Goal: Task Accomplishment & Management: Use online tool/utility

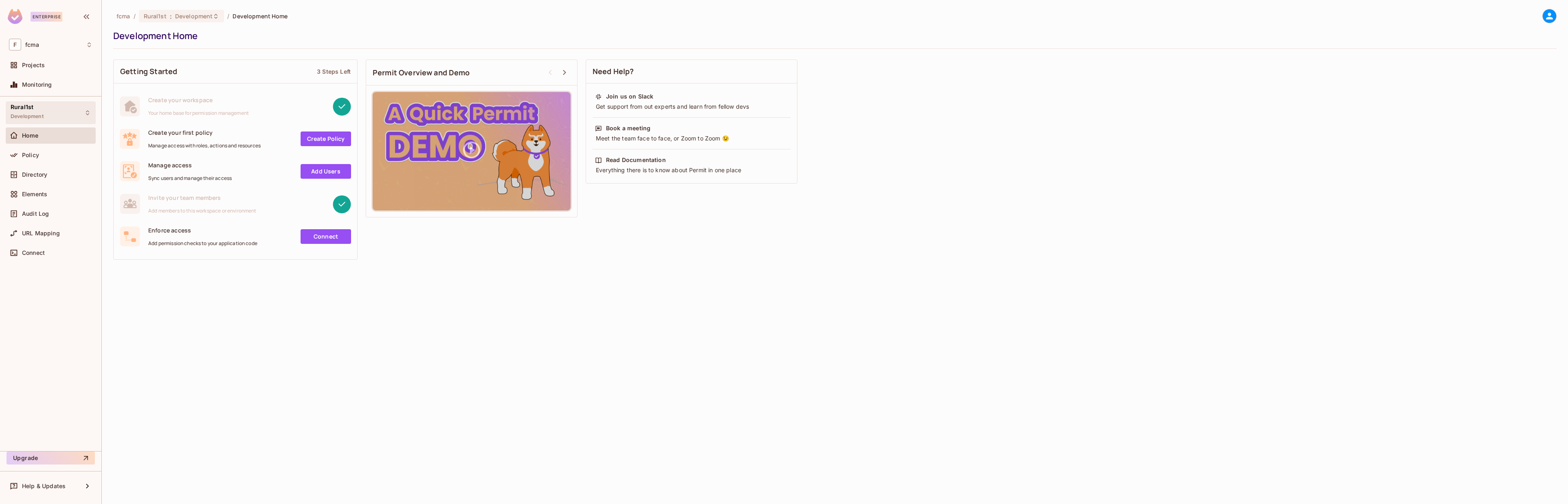
click at [44, 116] on span "Development" at bounding box center [27, 116] width 33 height 7
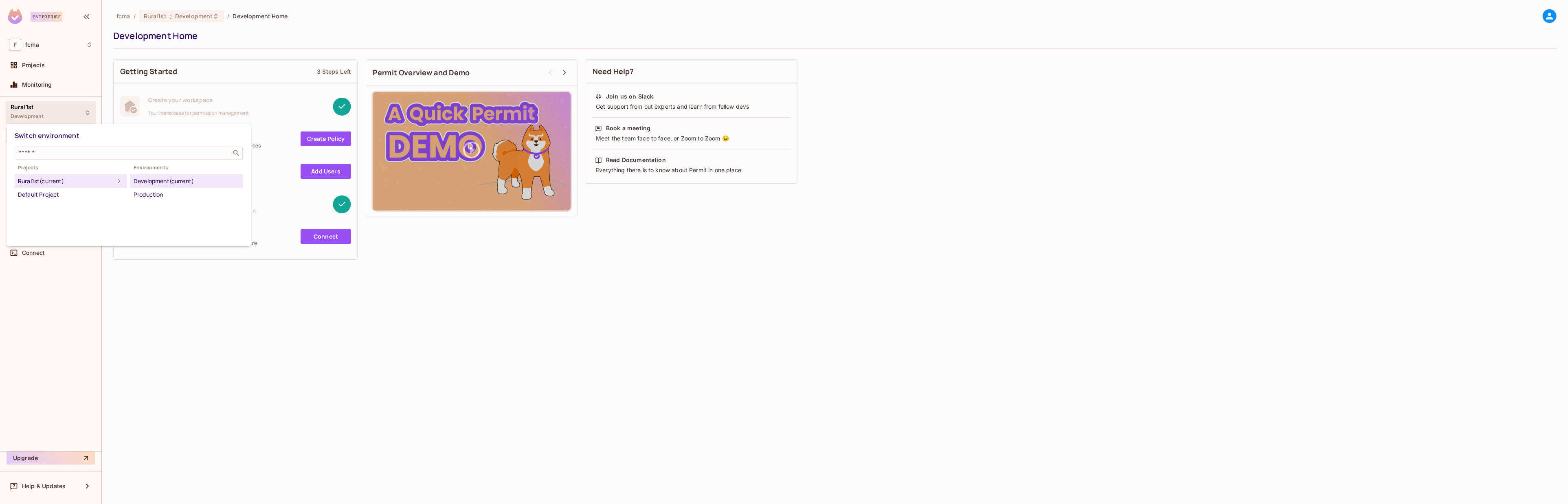
click at [160, 179] on div "Development (current)" at bounding box center [186, 181] width 106 height 10
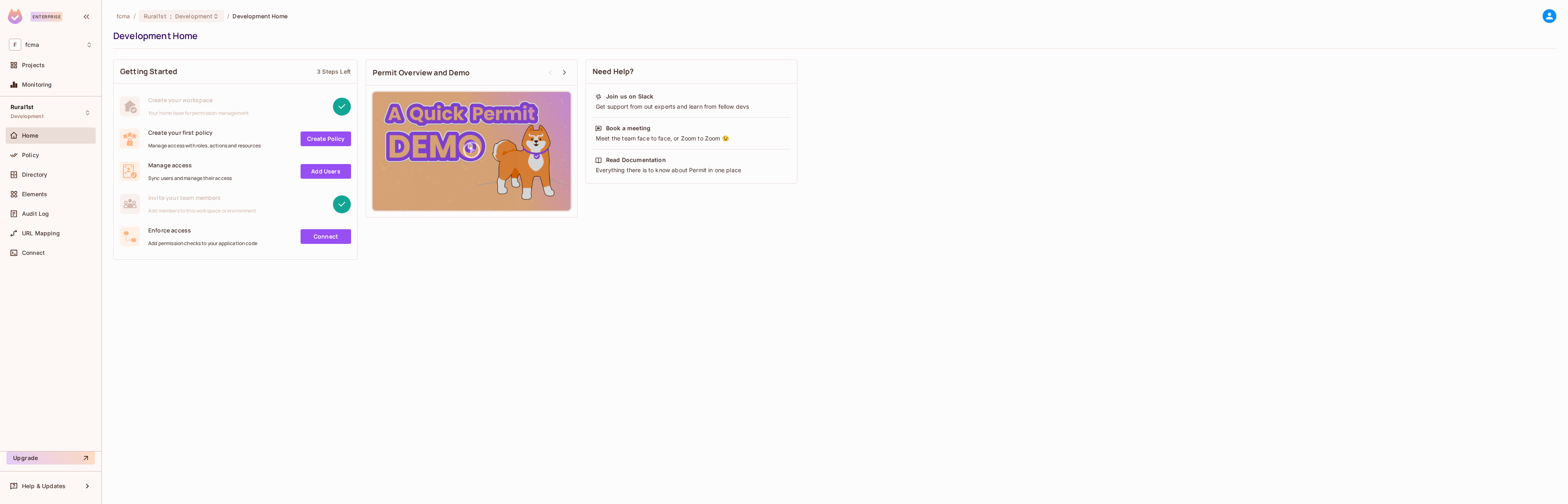
click at [329, 137] on link "Create Policy" at bounding box center [326, 139] width 51 height 15
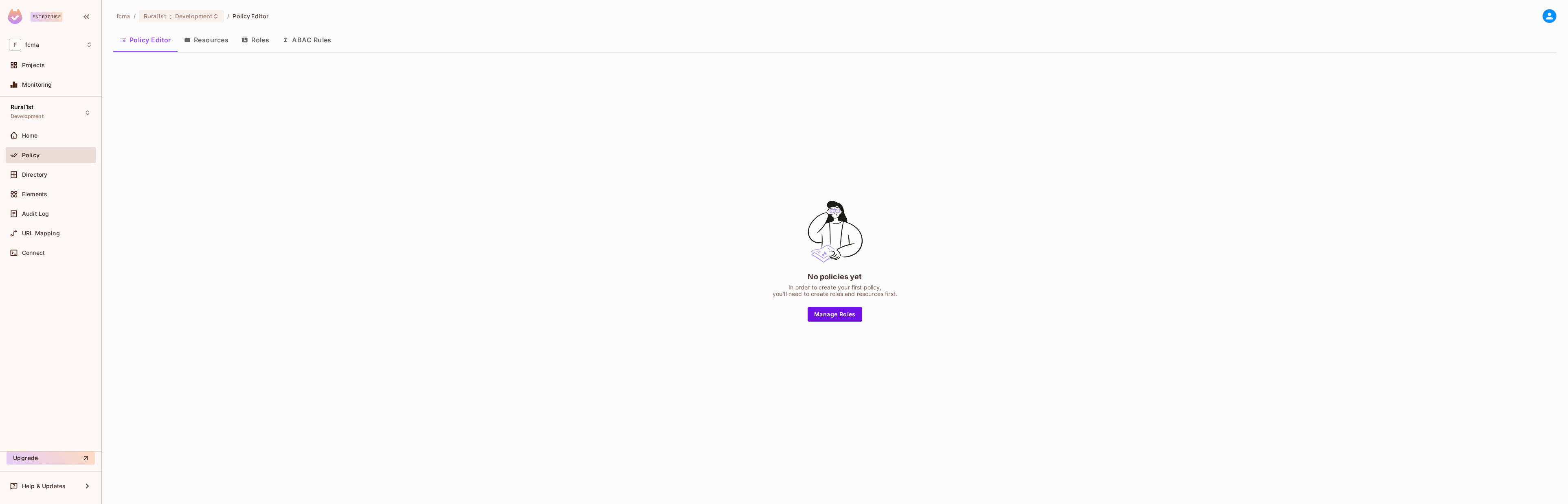
click at [193, 43] on button "Resources" at bounding box center [206, 40] width 57 height 20
click at [269, 42] on button "Roles" at bounding box center [255, 40] width 41 height 20
click at [363, 352] on div "Create your first role Roles allow you to define user groups. Then, resources a…" at bounding box center [835, 260] width 1443 height 402
click at [392, 290] on div "Create your first role Roles allow you to define user groups. Then, resources a…" at bounding box center [835, 260] width 1443 height 402
